Goal: Check status: Check status

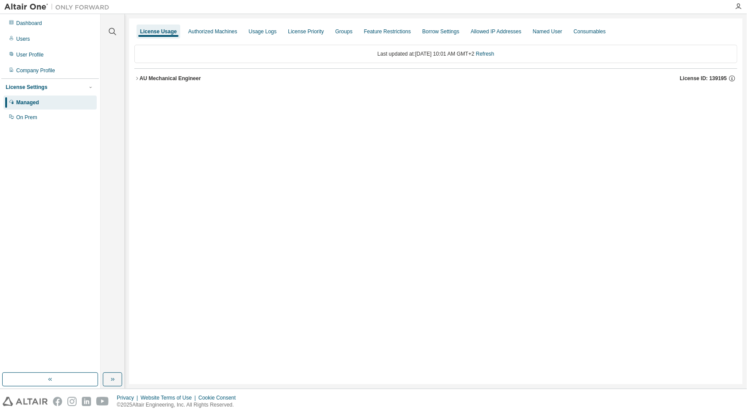
click at [138, 76] on icon "button" at bounding box center [136, 78] width 5 height 5
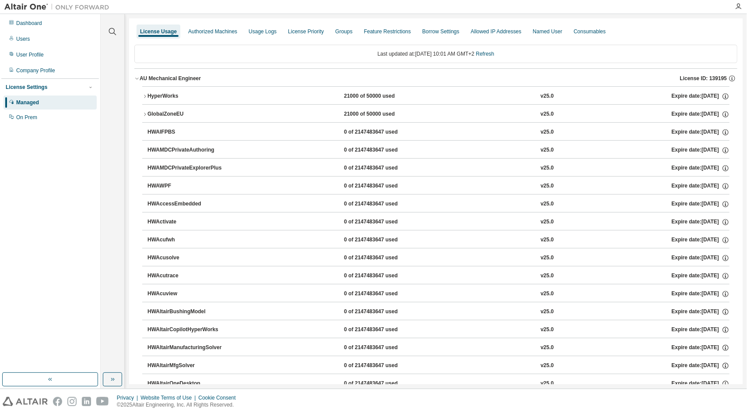
click at [142, 95] on icon "button" at bounding box center [144, 96] width 5 height 5
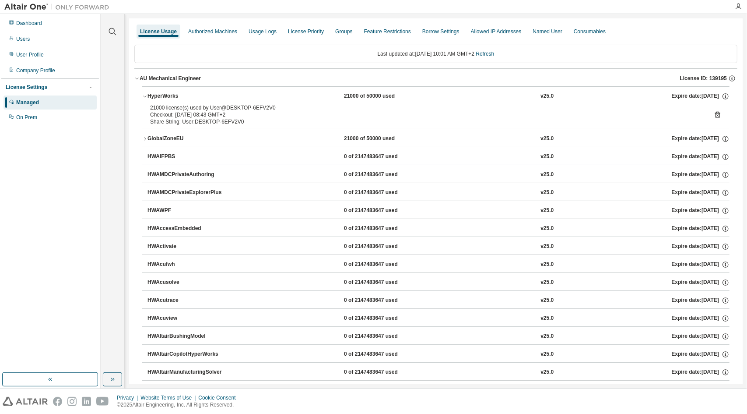
click at [144, 95] on icon "button" at bounding box center [144, 96] width 5 height 5
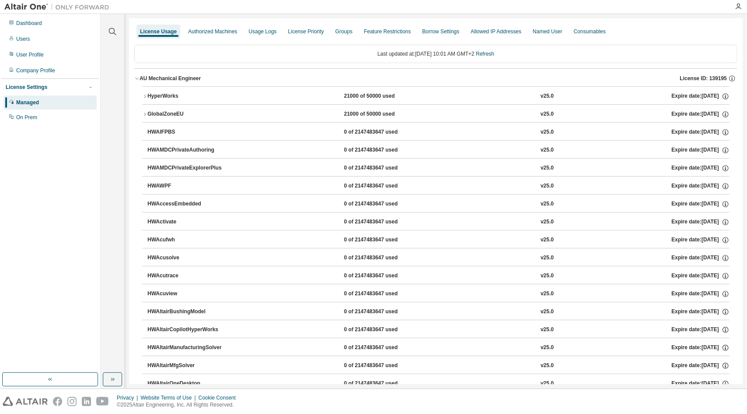
click at [142, 95] on icon "button" at bounding box center [144, 96] width 5 height 5
